Goal: Task Accomplishment & Management: Use online tool/utility

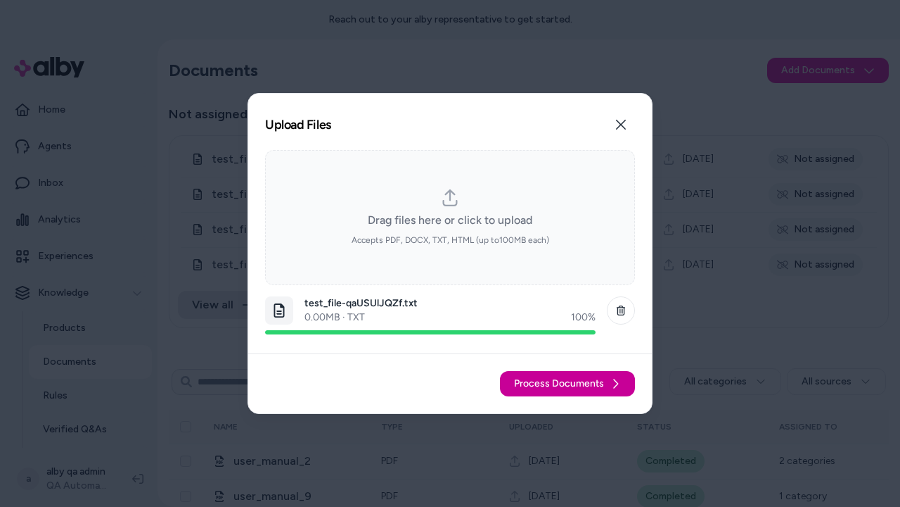
click at [568, 383] on span "Process Documents" at bounding box center [559, 383] width 90 height 14
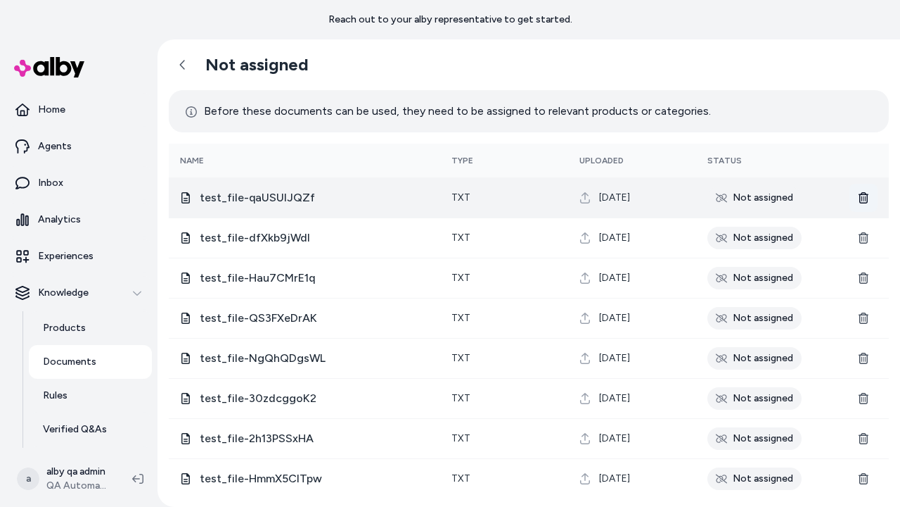
click at [865, 198] on icon at bounding box center [863, 197] width 11 height 11
